Goal: Navigation & Orientation: Find specific page/section

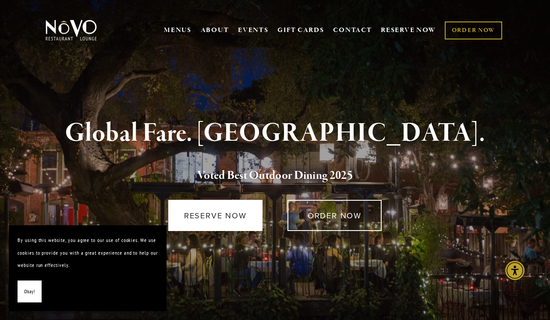
click at [221, 221] on link "RESERVE NOW" at bounding box center [215, 215] width 94 height 31
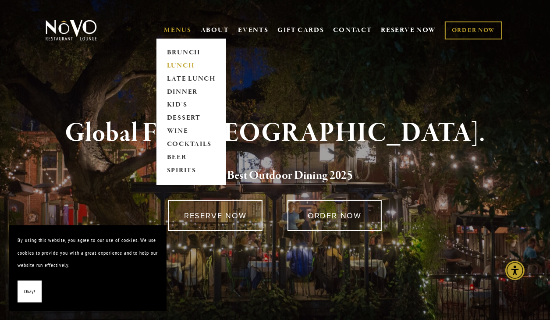
click at [180, 60] on link "LUNCH" at bounding box center [191, 65] width 55 height 13
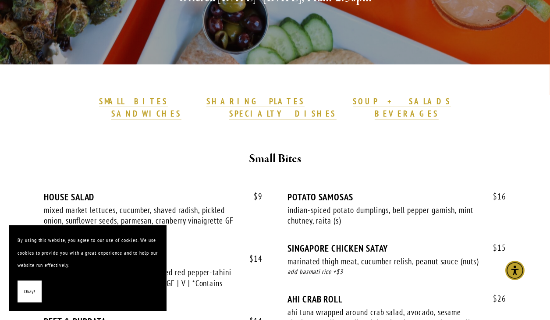
scroll to position [219, 0]
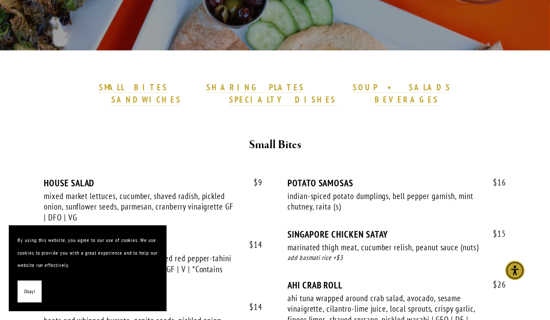
click at [25, 286] on span "Okay!" at bounding box center [29, 291] width 11 height 13
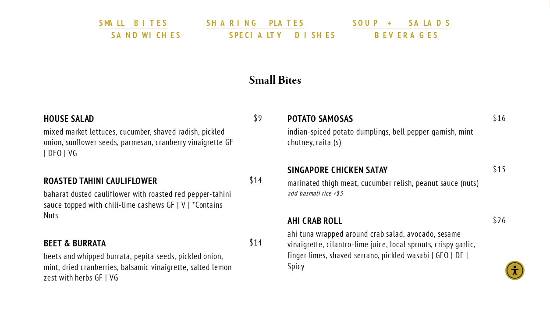
scroll to position [263, 0]
